Goal: Information Seeking & Learning: Understand process/instructions

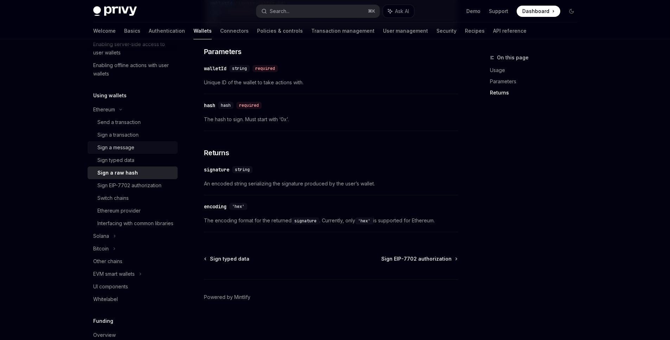
scroll to position [159, 0]
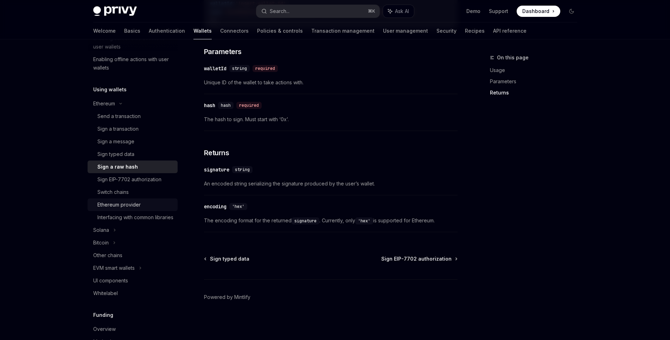
click at [109, 205] on div "Ethereum provider" at bounding box center [118, 205] width 43 height 8
type textarea "*"
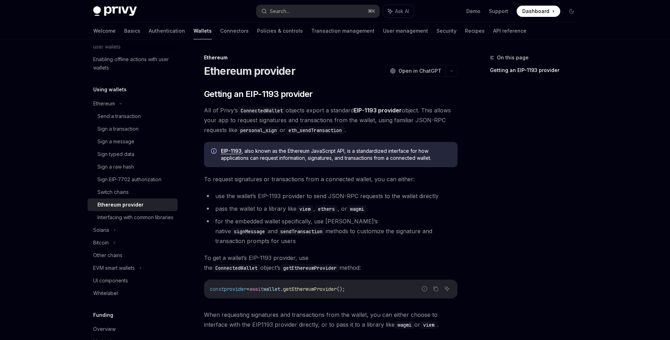
click at [63, 205] on div "Privy Docs home page Search... ⌘ K Ask AI Demo Support Dashboard Dashboard Sear…" at bounding box center [335, 217] width 670 height 434
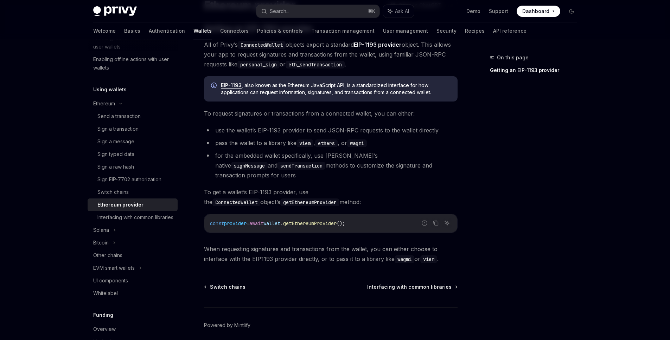
scroll to position [84, 0]
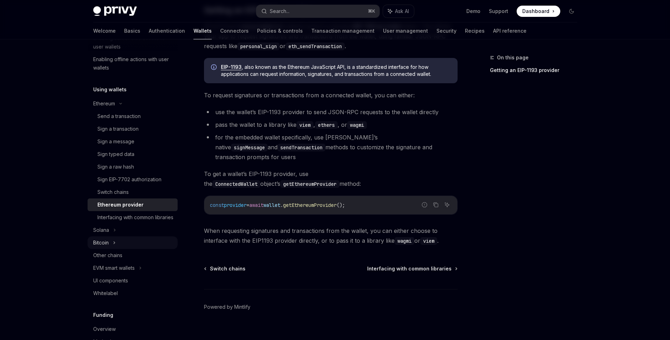
click at [115, 247] on icon at bounding box center [114, 243] width 3 height 8
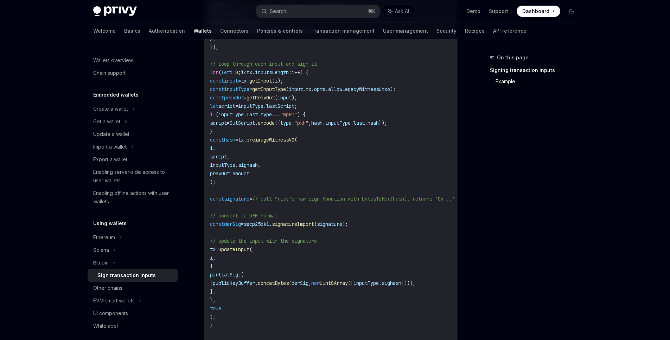
click at [461, 189] on div "On this page Signing transaction inputs Example Bitcoin Sign transaction inputs…" at bounding box center [335, 61] width 495 height 807
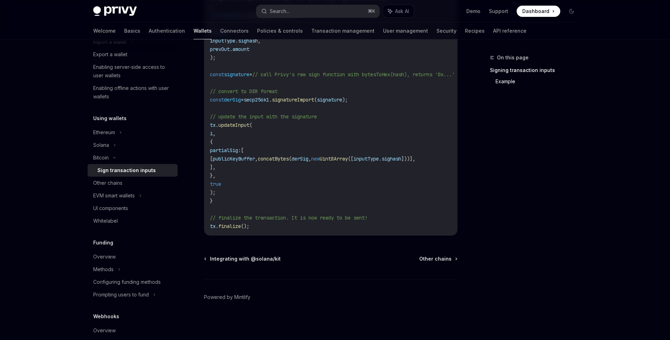
scroll to position [105, 0]
click at [115, 146] on icon at bounding box center [114, 145] width 3 height 8
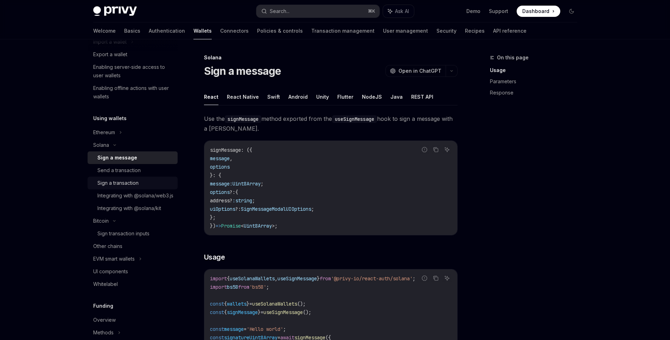
click at [125, 180] on div "Sign a transaction" at bounding box center [117, 183] width 41 height 8
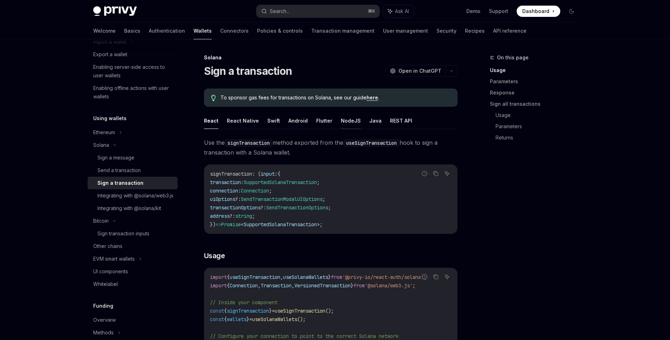
click at [348, 121] on button "NodeJS" at bounding box center [351, 120] width 20 height 17
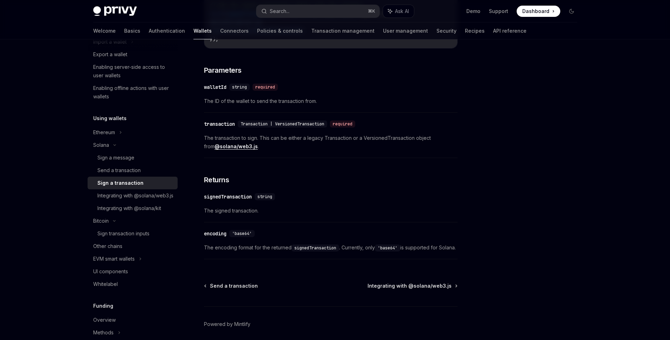
scroll to position [516, 0]
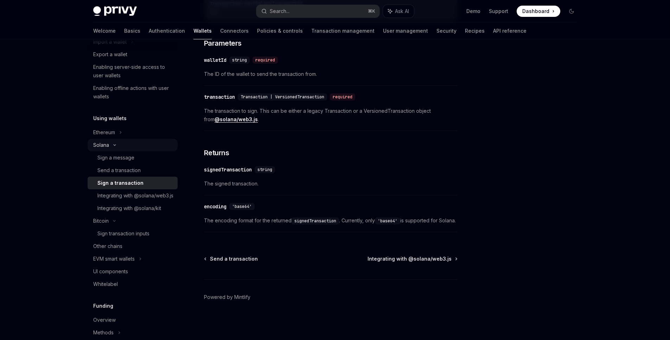
click at [113, 144] on icon at bounding box center [114, 145] width 8 height 3
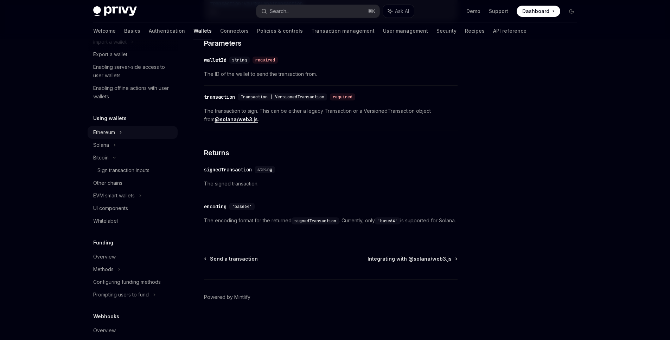
click at [120, 133] on icon at bounding box center [120, 132] width 3 height 8
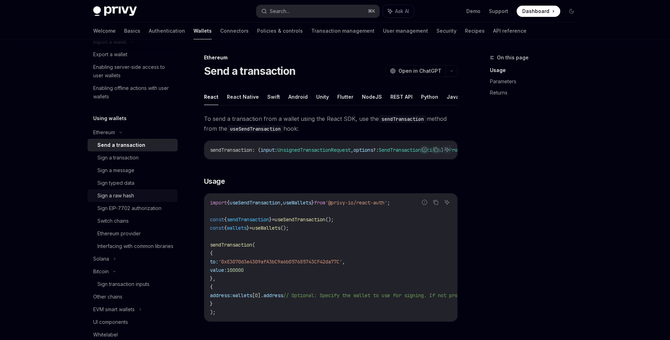
click at [122, 198] on div "Sign a raw hash" at bounding box center [115, 196] width 37 height 8
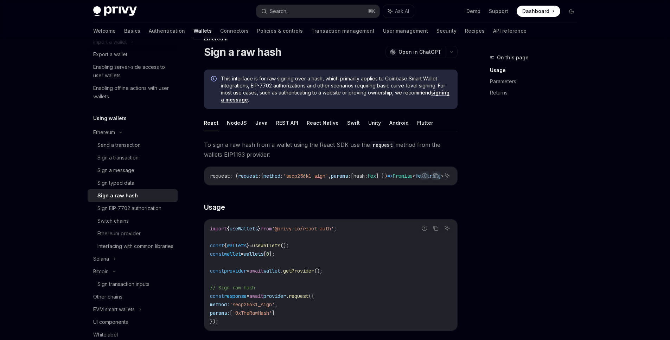
scroll to position [17, 0]
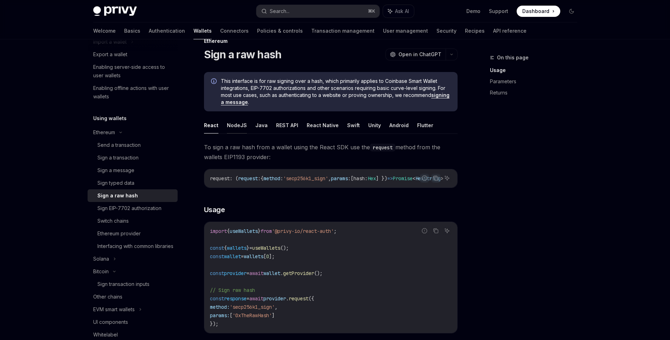
click at [232, 124] on button "NodeJS" at bounding box center [237, 125] width 20 height 17
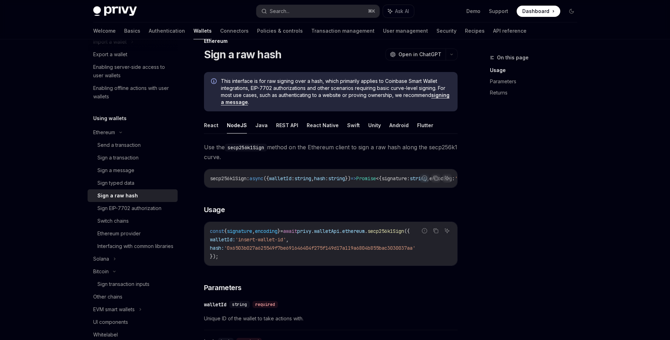
click at [471, 203] on div "On this page Usage Parameters Returns Ethereum Sign a raw hash OpenAI Open in C…" at bounding box center [335, 300] width 495 height 554
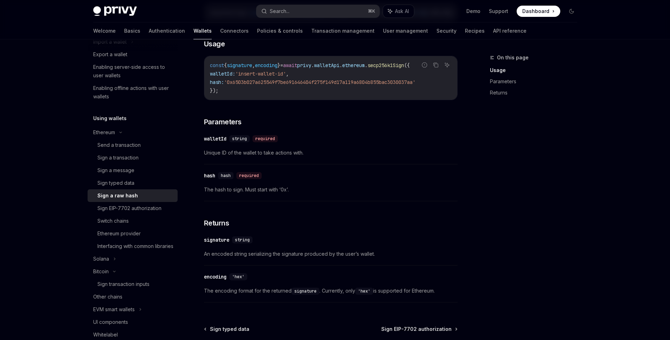
scroll to position [182, 0]
click at [142, 244] on div "Interfacing with common libraries" at bounding box center [135, 246] width 76 height 8
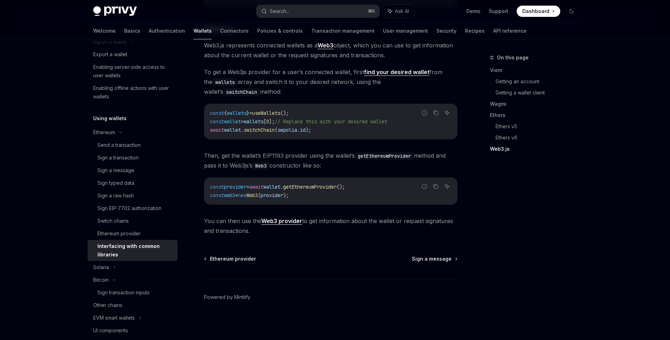
scroll to position [900, 0]
click at [124, 30] on link "Basics" at bounding box center [132, 30] width 16 height 17
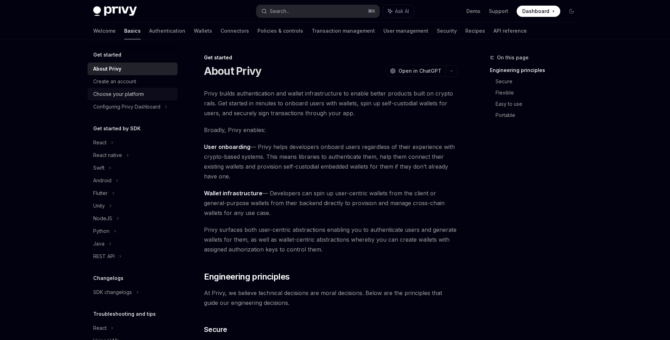
click at [110, 93] on div "Choose your platform" at bounding box center [118, 94] width 51 height 8
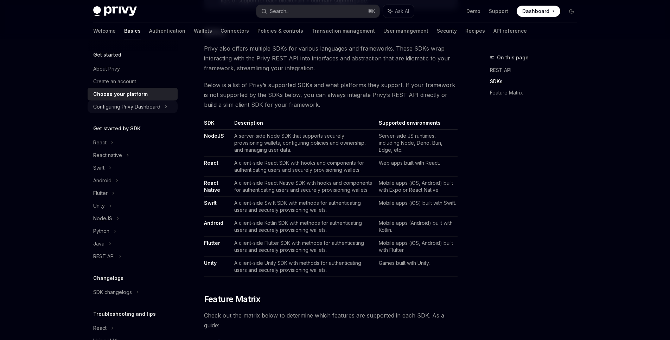
click at [166, 108] on icon at bounding box center [165, 107] width 1 height 2
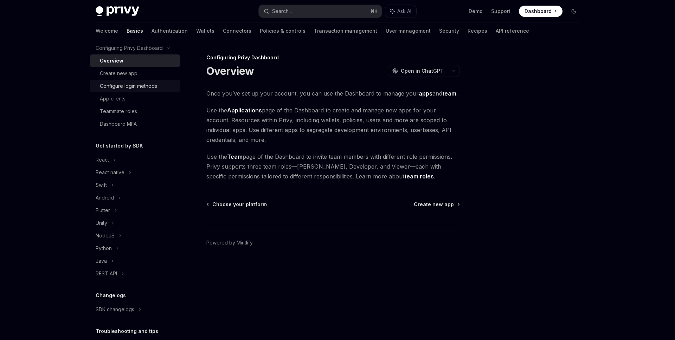
scroll to position [80, 0]
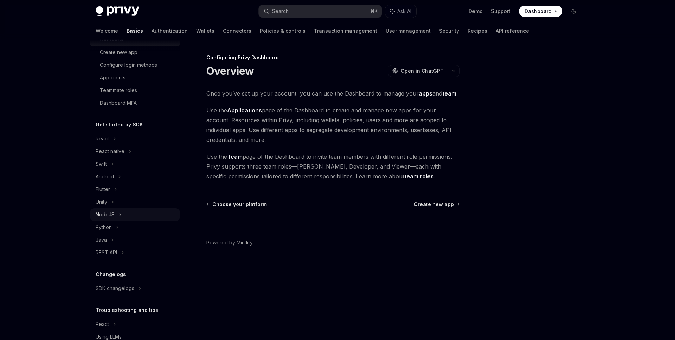
click at [117, 215] on div "NodeJS" at bounding box center [135, 214] width 90 height 13
type textarea "*"
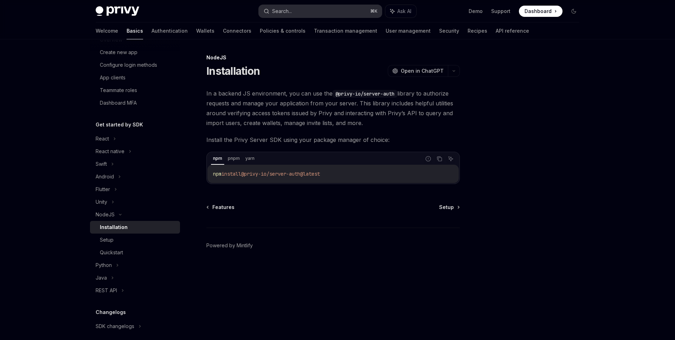
click at [287, 13] on div "Search..." at bounding box center [282, 11] width 20 height 8
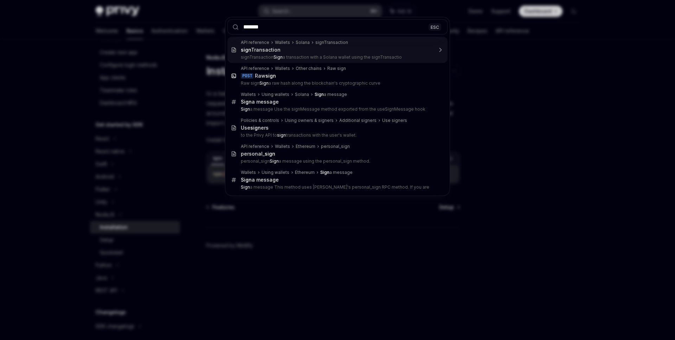
type input "********"
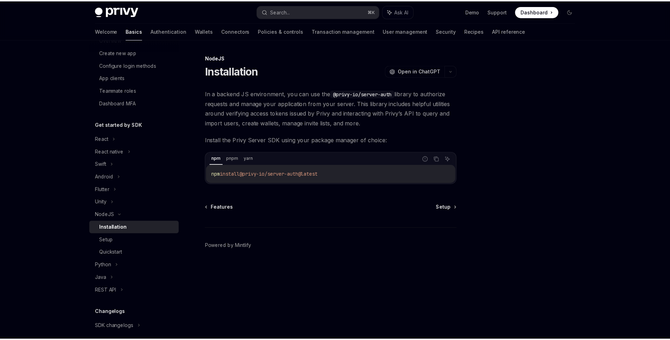
scroll to position [131, 0]
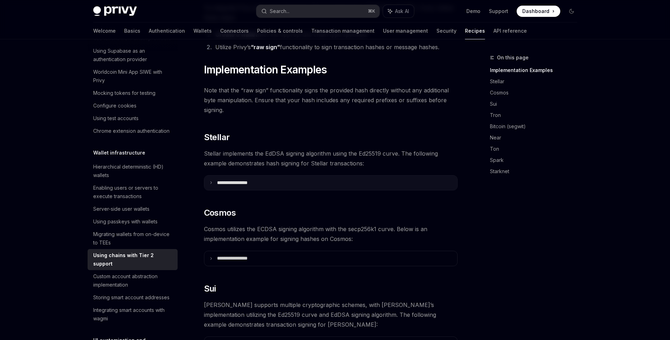
click at [266, 176] on summary "**********" at bounding box center [330, 183] width 253 height 15
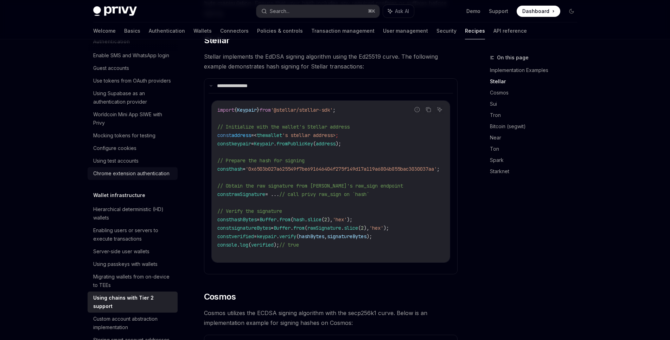
scroll to position [0, 0]
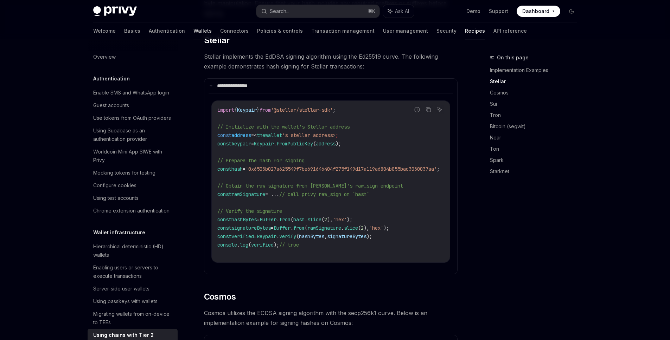
click at [193, 30] on link "Wallets" at bounding box center [202, 30] width 18 height 17
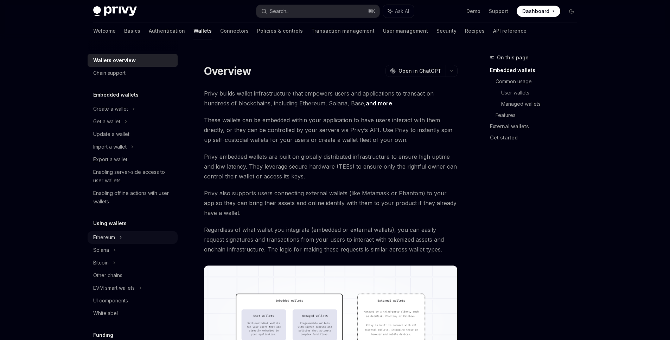
click at [118, 239] on div "Ethereum" at bounding box center [133, 237] width 90 height 13
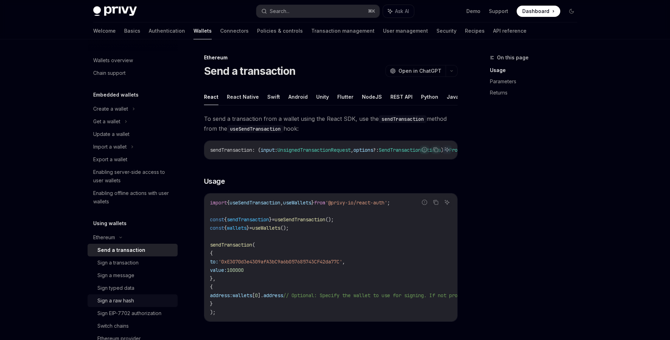
click at [122, 302] on div "Sign a raw hash" at bounding box center [115, 301] width 37 height 8
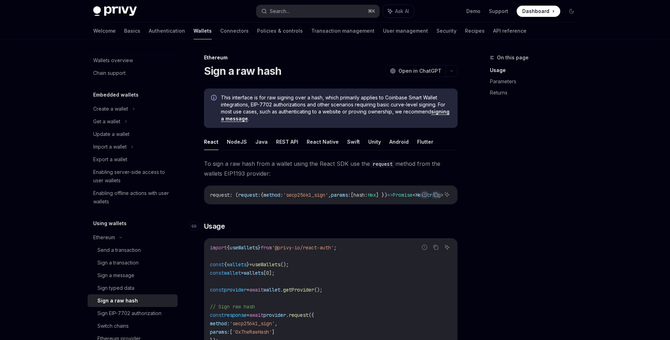
click at [282, 227] on h3 "​ Usage" at bounding box center [330, 226] width 253 height 10
click at [493, 32] on link "API reference" at bounding box center [509, 30] width 33 height 17
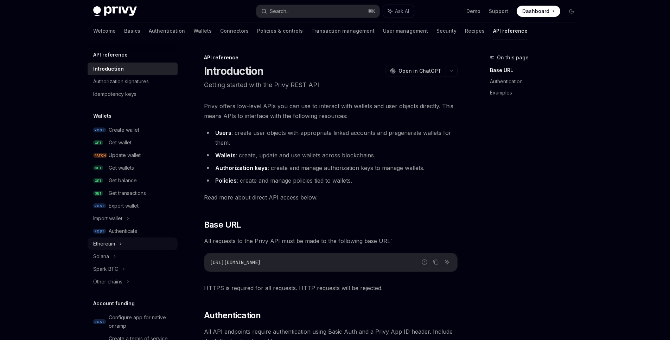
click at [121, 242] on icon at bounding box center [120, 244] width 3 height 8
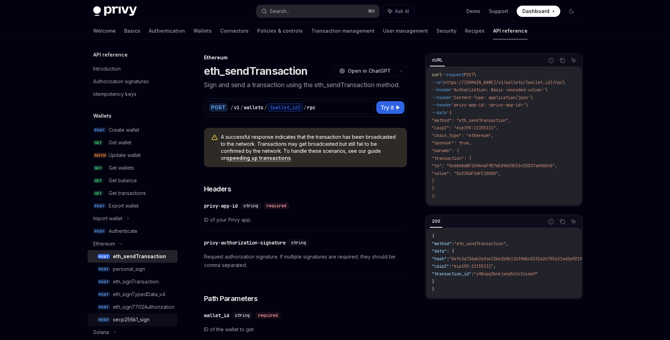
click at [134, 325] on link "POST secp256k1_sign" at bounding box center [133, 320] width 90 height 13
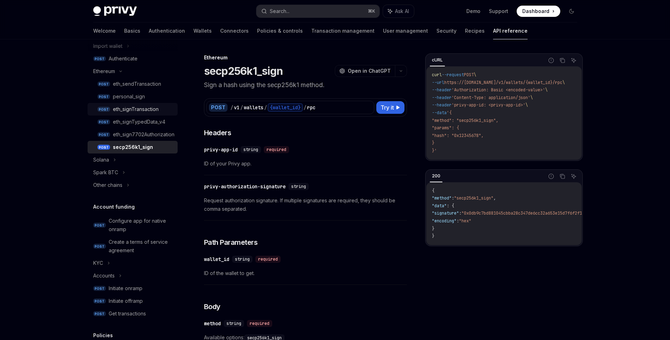
scroll to position [180, 0]
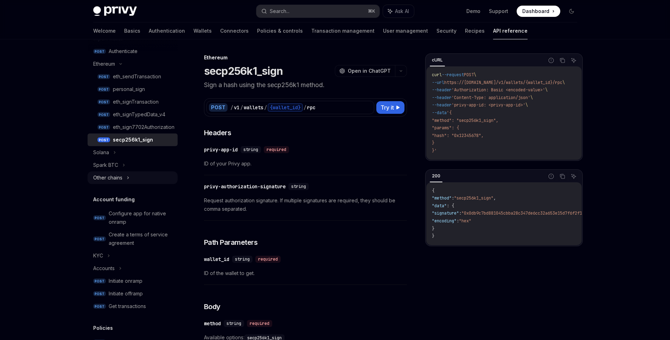
click at [127, 180] on icon at bounding box center [128, 178] width 3 height 8
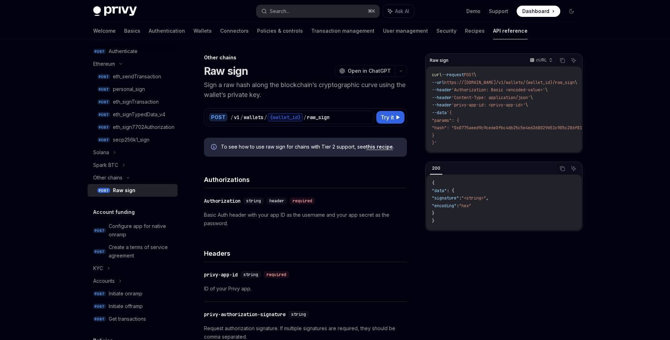
click at [373, 146] on link "this recipe" at bounding box center [379, 147] width 27 height 6
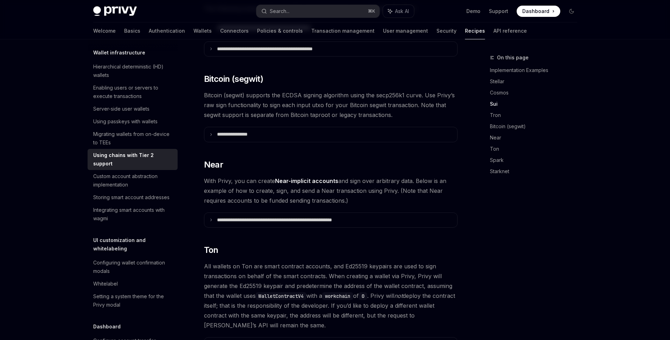
scroll to position [607, 0]
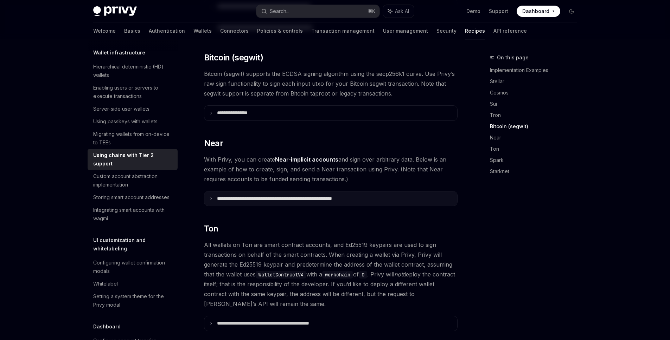
click at [318, 196] on p "**********" at bounding box center [295, 199] width 156 height 6
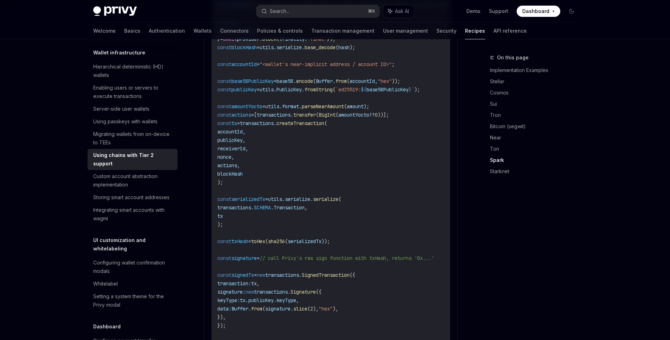
scroll to position [941, 0]
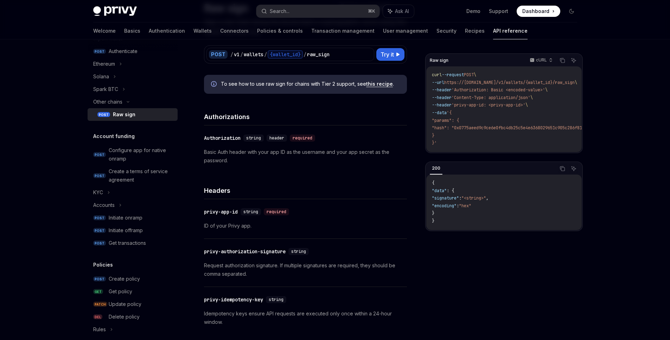
scroll to position [11, 0]
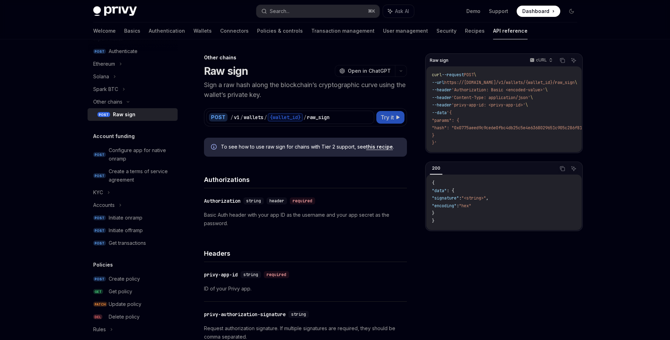
click at [384, 118] on span "Try it" at bounding box center [386, 117] width 13 height 8
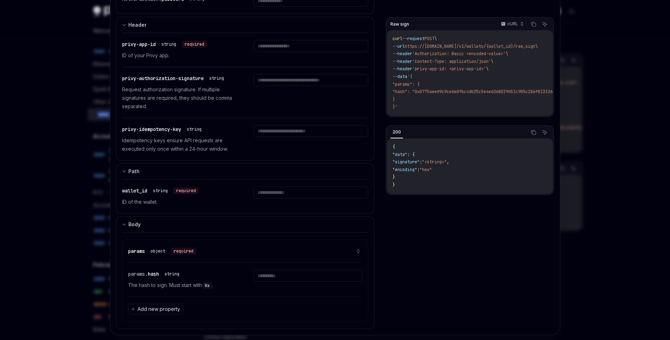
scroll to position [137, 0]
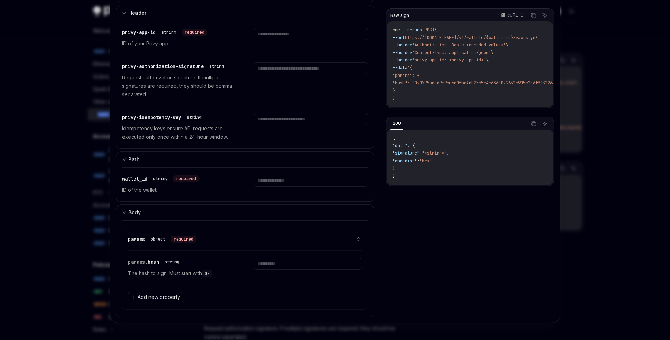
click at [597, 96] on div at bounding box center [335, 170] width 670 height 340
type textarea "*"
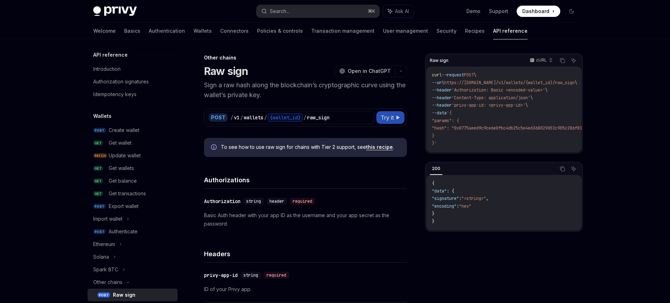
click at [386, 119] on span "Try it" at bounding box center [386, 117] width 13 height 8
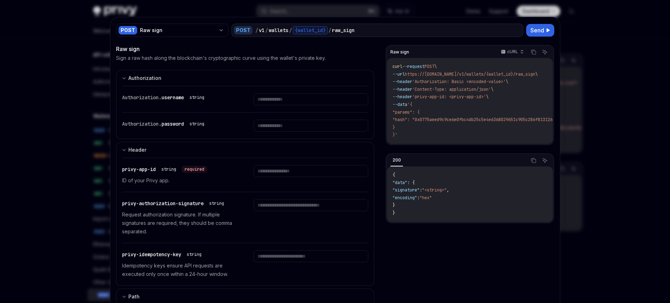
click at [63, 162] on div at bounding box center [335, 151] width 670 height 303
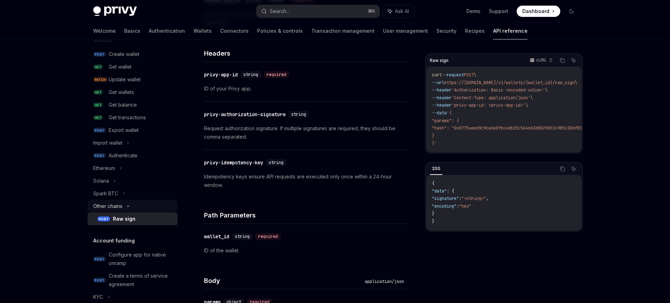
scroll to position [41, 0]
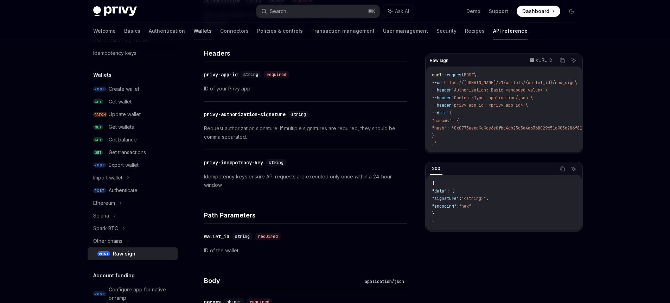
click at [193, 30] on link "Wallets" at bounding box center [202, 30] width 18 height 17
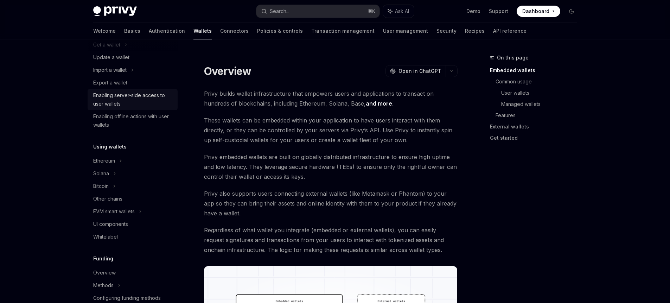
scroll to position [88, 0]
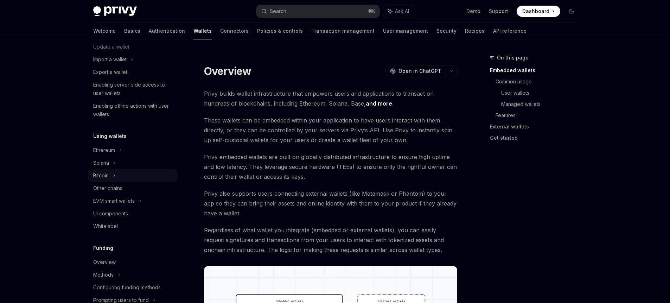
click at [112, 175] on div "Bitcoin" at bounding box center [133, 175] width 90 height 13
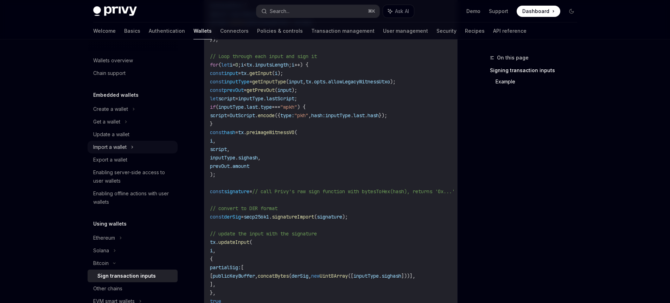
scroll to position [389, 0]
click at [133, 111] on icon at bounding box center [133, 109] width 3 height 8
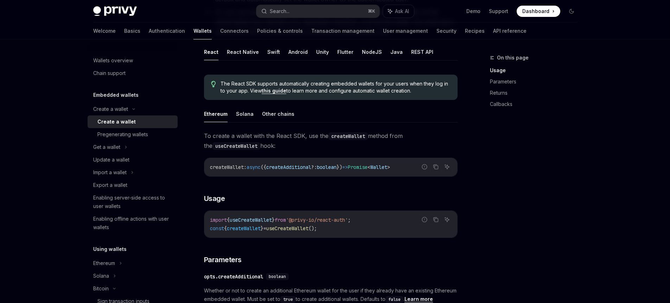
scroll to position [89, 0]
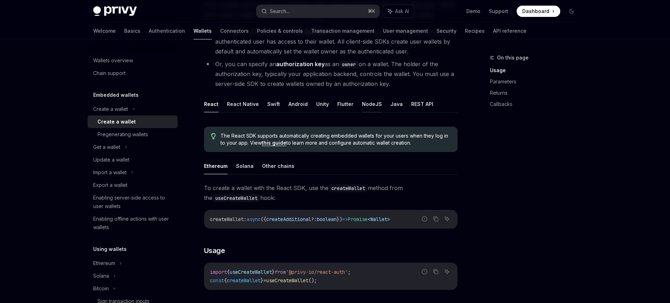
click at [362, 105] on button "NodeJS" at bounding box center [372, 104] width 20 height 17
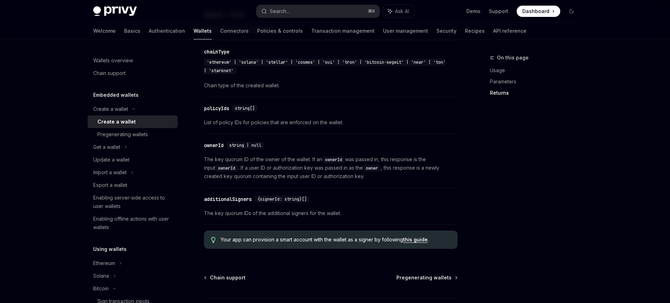
scroll to position [816, 0]
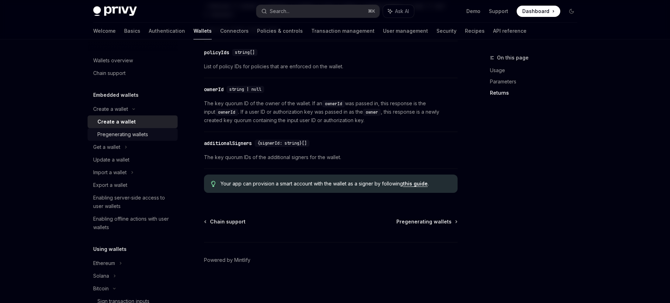
click at [147, 137] on div "Pregenerating wallets" at bounding box center [122, 134] width 51 height 8
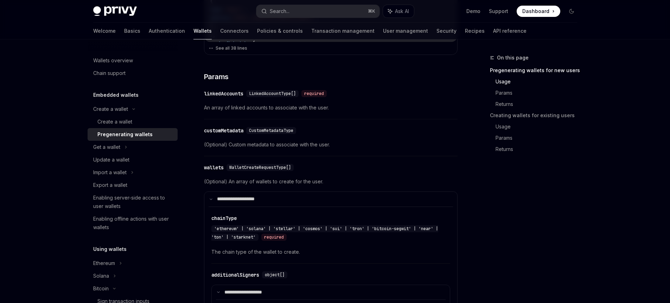
scroll to position [366, 0]
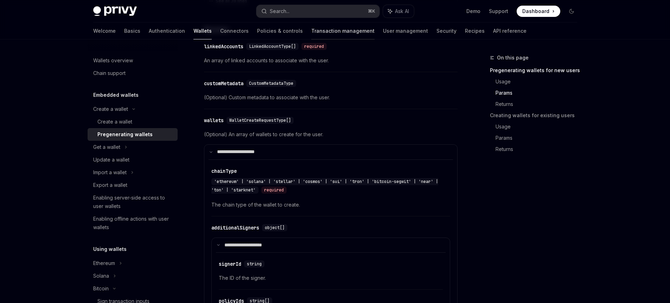
click at [311, 32] on link "Transaction management" at bounding box center [342, 30] width 63 height 17
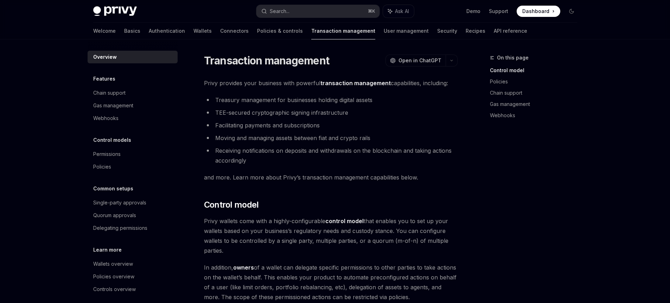
scroll to position [7, 0]
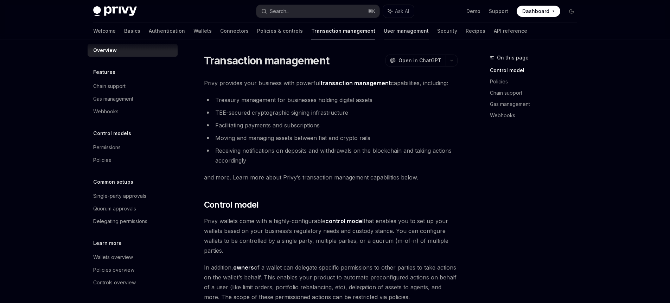
click at [384, 31] on link "User management" at bounding box center [406, 30] width 45 height 17
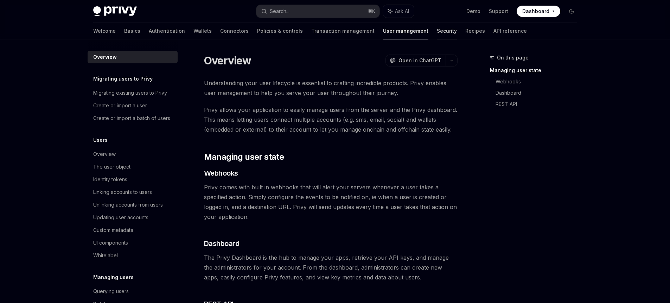
click at [437, 31] on link "Security" at bounding box center [447, 30] width 20 height 17
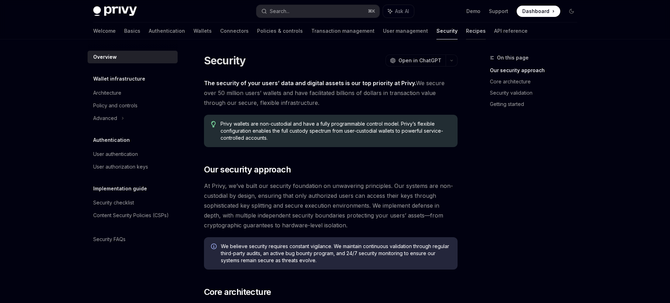
click at [466, 32] on link "Recipes" at bounding box center [476, 30] width 20 height 17
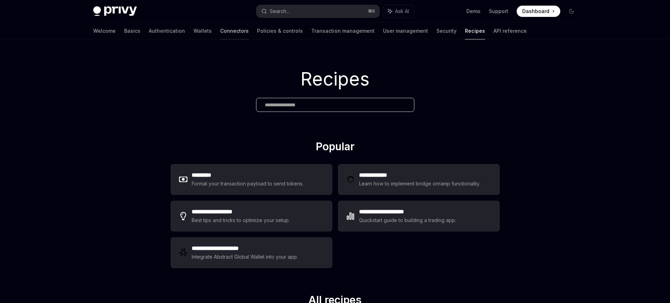
click at [220, 30] on link "Connectors" at bounding box center [234, 30] width 28 height 17
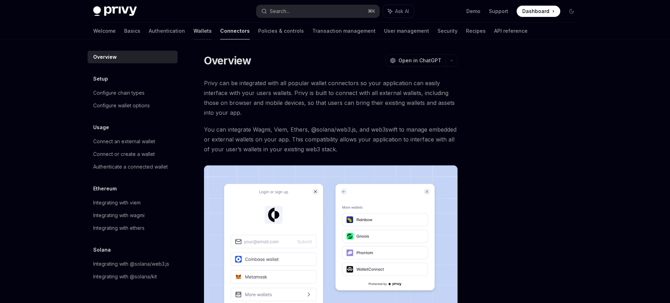
click at [193, 30] on link "Wallets" at bounding box center [202, 30] width 18 height 17
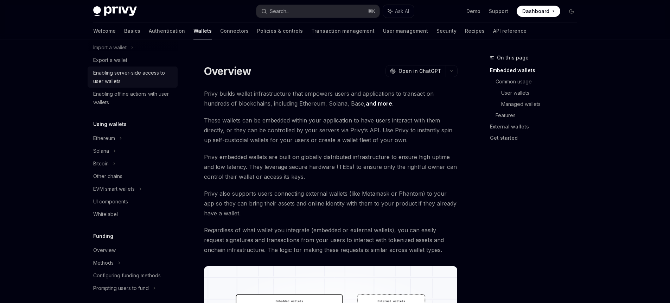
scroll to position [105, 0]
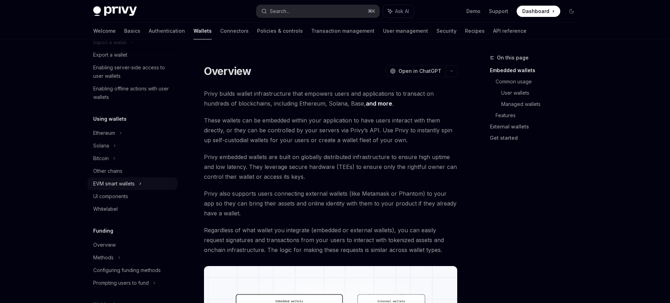
click at [142, 187] on icon at bounding box center [140, 183] width 3 height 8
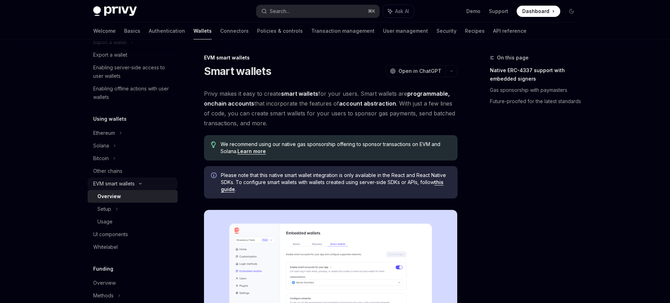
click at [142, 187] on div "EVM smart wallets" at bounding box center [133, 183] width 90 height 13
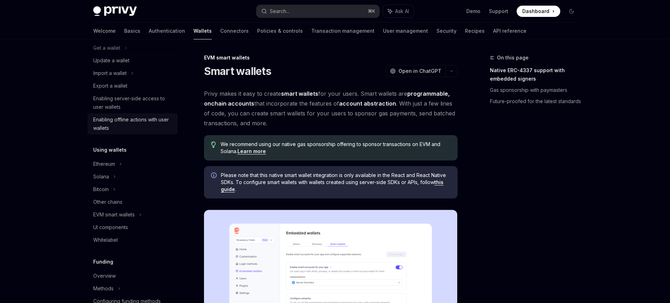
scroll to position [83, 0]
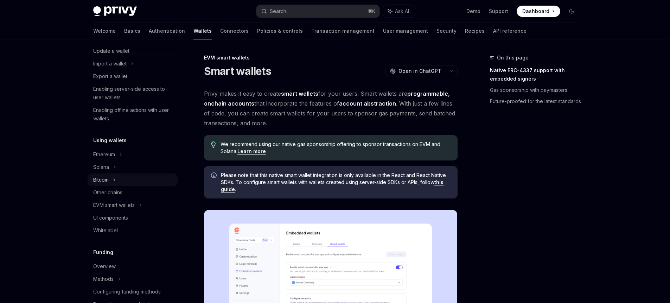
click at [114, 180] on icon at bounding box center [114, 180] width 1 height 2
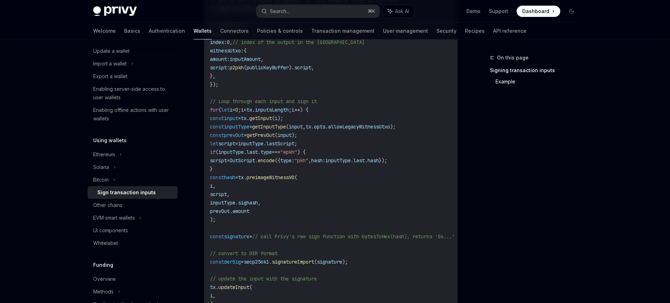
scroll to position [368, 0]
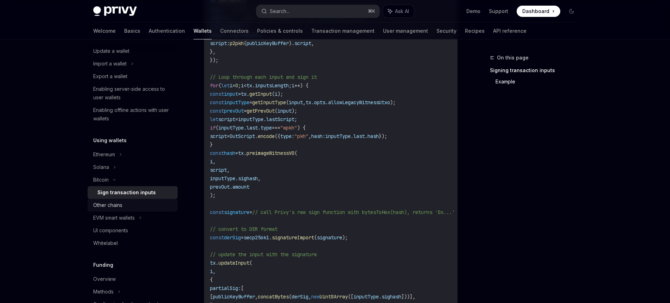
click at [126, 204] on div "Other chains" at bounding box center [133, 205] width 80 height 8
type textarea "*"
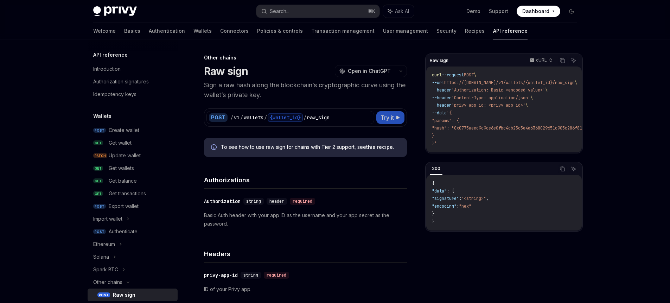
click at [392, 118] on span "Try it" at bounding box center [386, 117] width 13 height 8
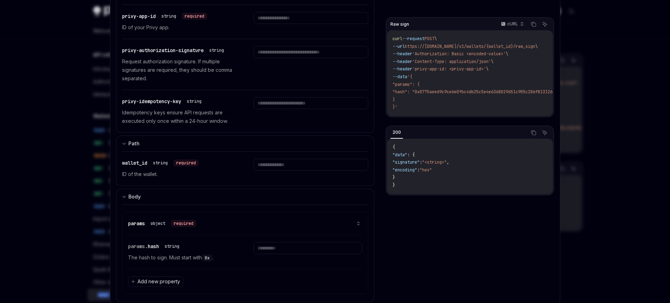
scroll to position [174, 0]
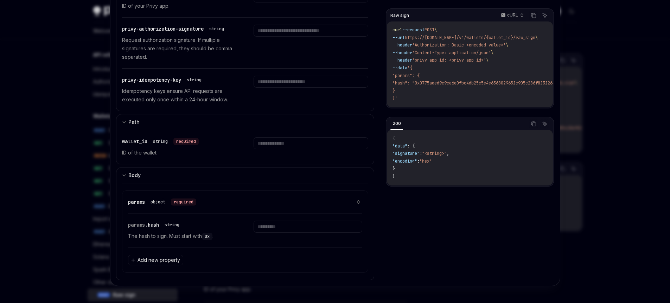
click at [63, 163] on div at bounding box center [335, 151] width 670 height 303
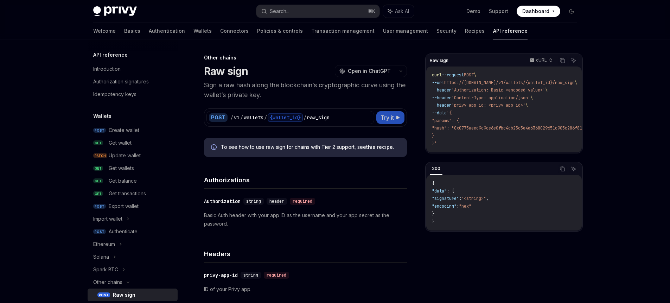
click at [394, 121] on button "Try it" at bounding box center [390, 117] width 28 height 13
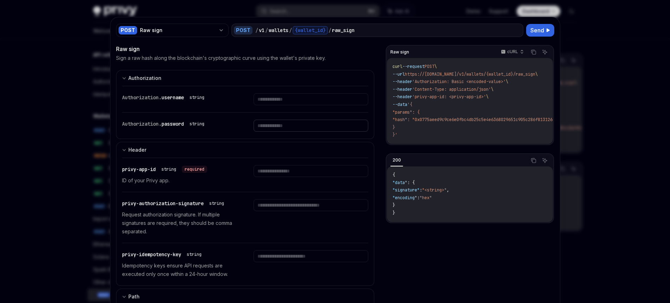
click at [320, 129] on input "text" at bounding box center [310, 126] width 115 height 12
click at [316, 96] on input "text" at bounding box center [310, 99] width 115 height 12
click at [632, 58] on div at bounding box center [335, 151] width 670 height 303
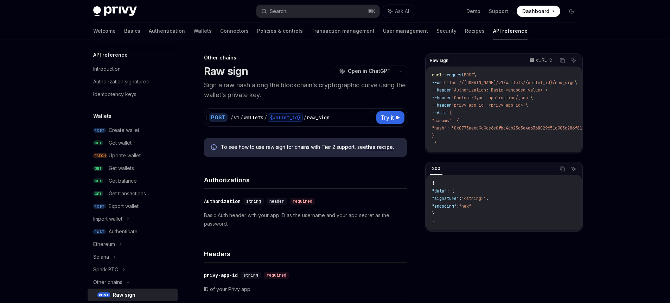
click at [231, 72] on h1 "Raw sign" at bounding box center [226, 71] width 44 height 13
click at [380, 118] on span "Try it" at bounding box center [386, 117] width 13 height 8
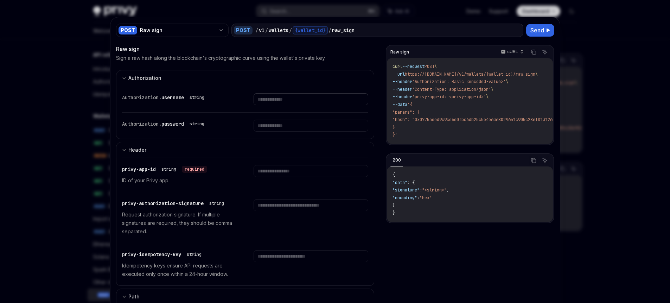
click at [310, 100] on input "text" at bounding box center [310, 99] width 115 height 12
click at [613, 84] on div at bounding box center [335, 151] width 670 height 303
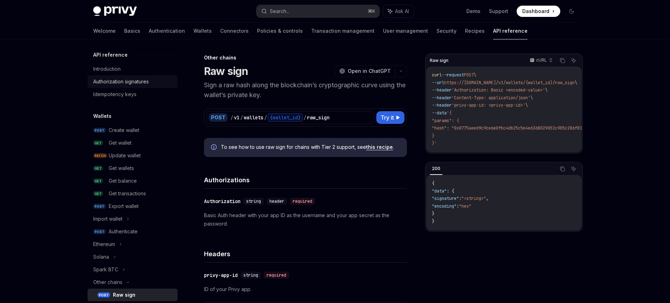
click at [129, 81] on div "Authorization signatures" at bounding box center [121, 81] width 56 height 8
type textarea "*"
